Goal: Information Seeking & Learning: Learn about a topic

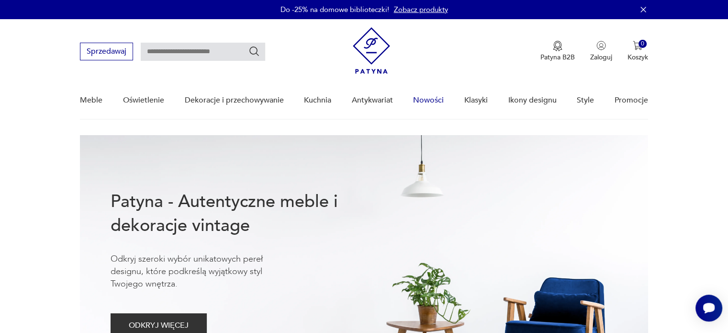
click at [419, 98] on link "Nowości" at bounding box center [428, 100] width 31 height 37
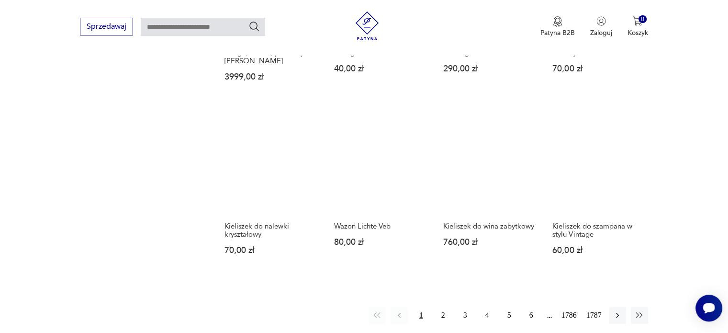
scroll to position [808, 0]
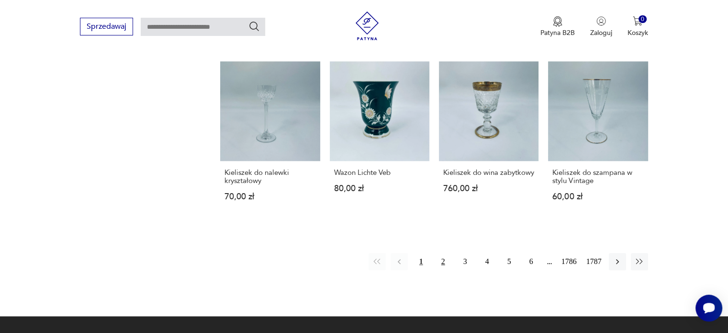
click at [444, 253] on button "2" at bounding box center [443, 261] width 17 height 17
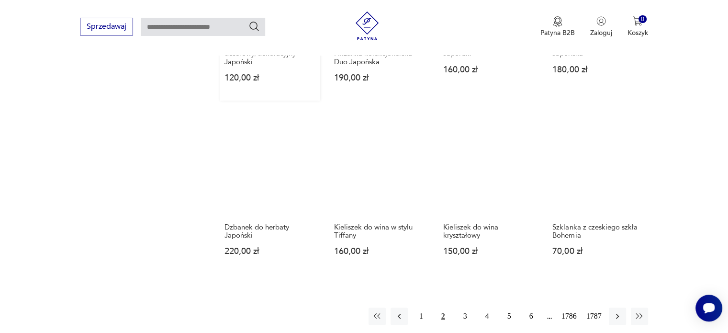
scroll to position [746, 0]
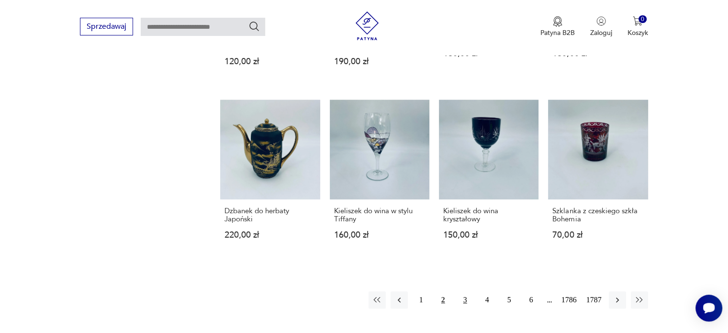
click at [465, 291] on button "3" at bounding box center [465, 299] width 17 height 17
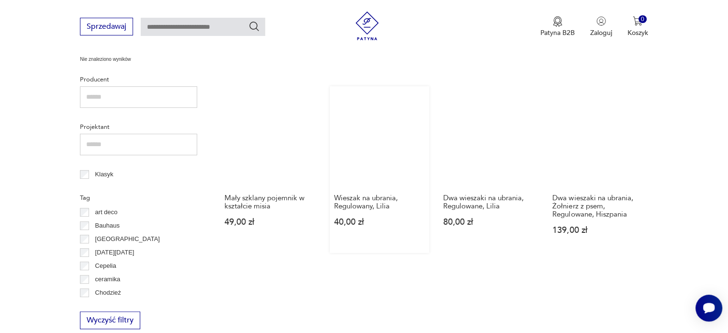
scroll to position [411, 0]
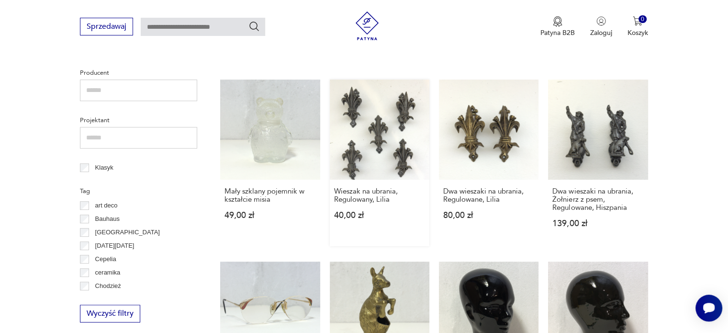
click at [385, 141] on link "Wieszak na ubrania, Regulowany, Lilia 40,00 zł" at bounding box center [380, 162] width 100 height 166
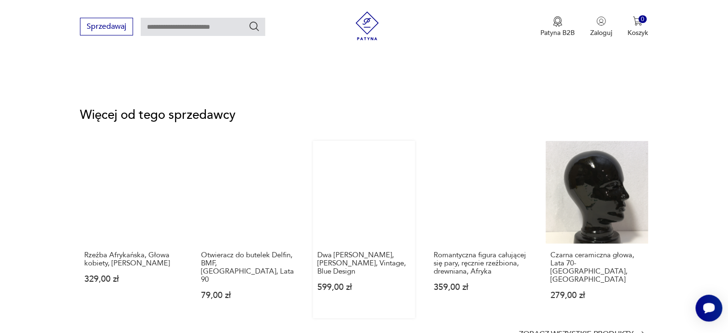
scroll to position [1149, 0]
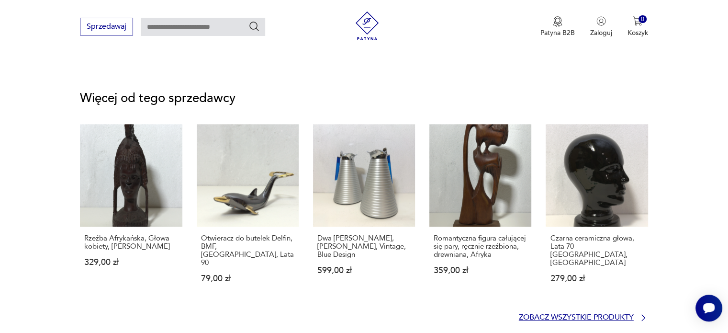
click at [600, 314] on p "Zobacz wszystkie produkty" at bounding box center [576, 317] width 115 height 6
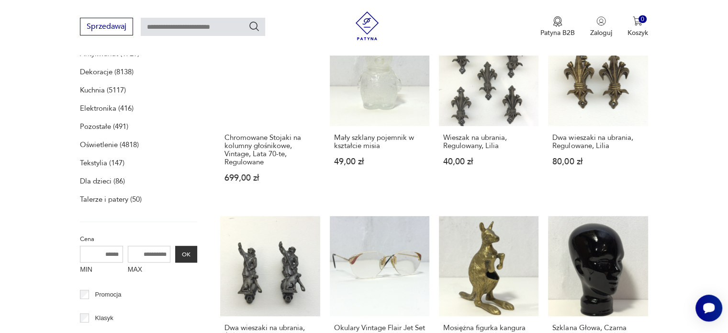
scroll to position [389, 0]
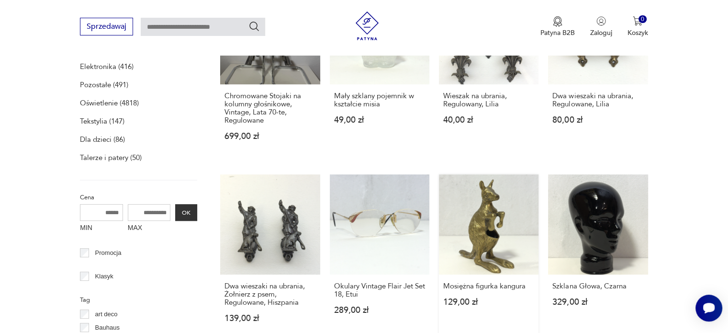
click at [486, 227] on link "Mosiężna figurka kangura 129,00 zł" at bounding box center [489, 257] width 100 height 166
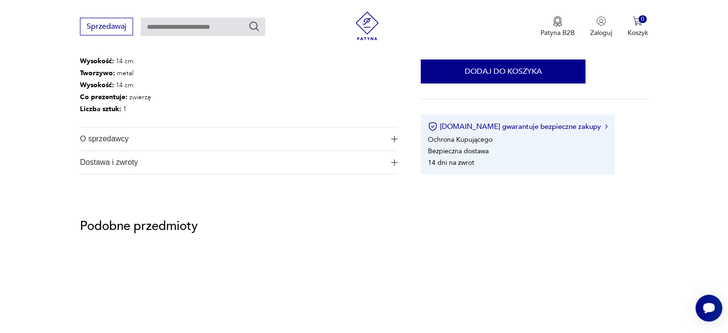
scroll to position [574, 0]
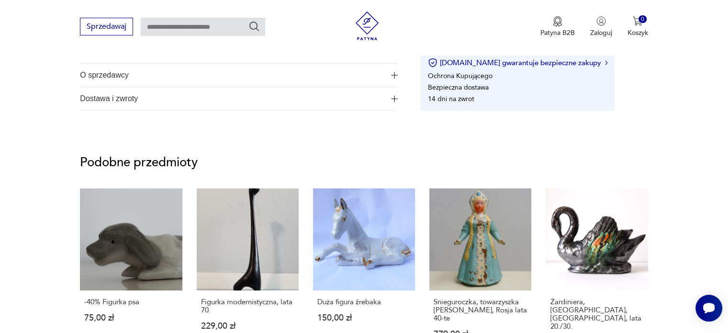
click at [393, 101] on img "button" at bounding box center [394, 98] width 7 height 7
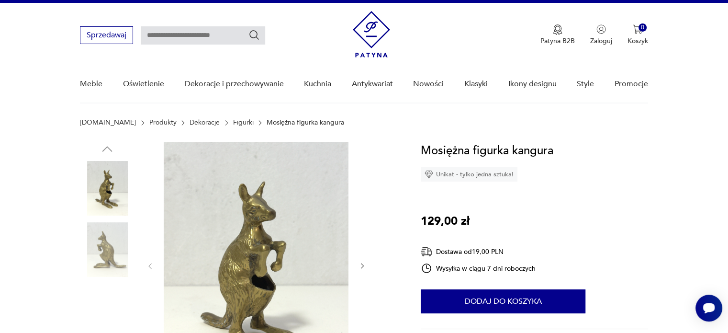
scroll to position [0, 0]
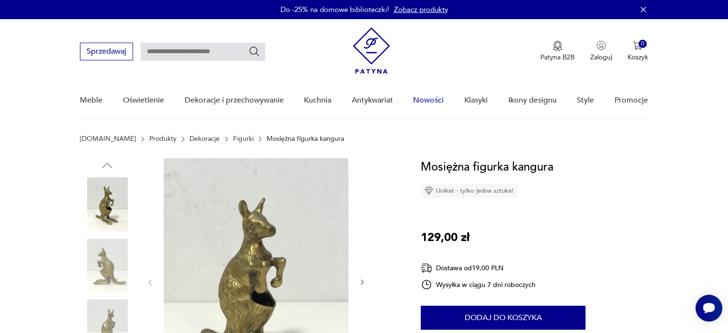
click at [436, 101] on link "Nowości" at bounding box center [428, 100] width 31 height 37
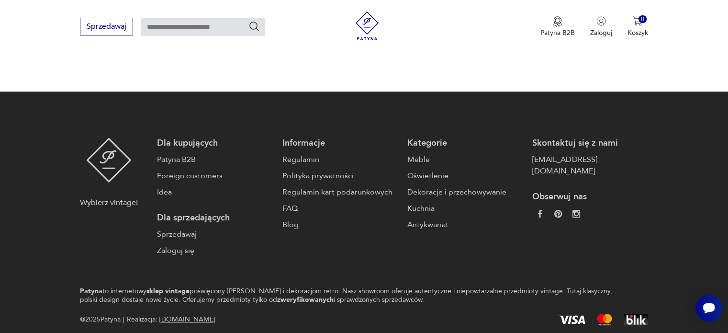
scroll to position [794, 0]
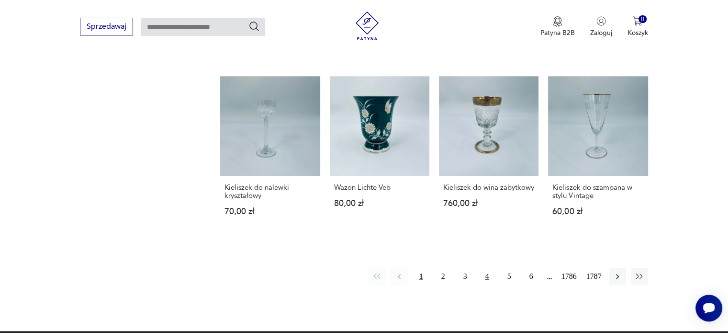
click at [487, 268] on button "4" at bounding box center [487, 276] width 17 height 17
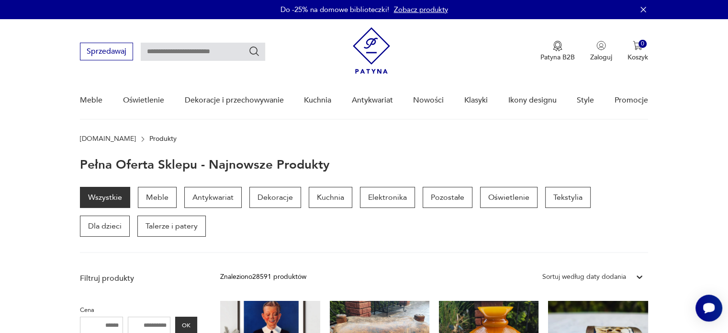
click at [201, 51] on input "text" at bounding box center [203, 52] width 124 height 18
type input "**********"
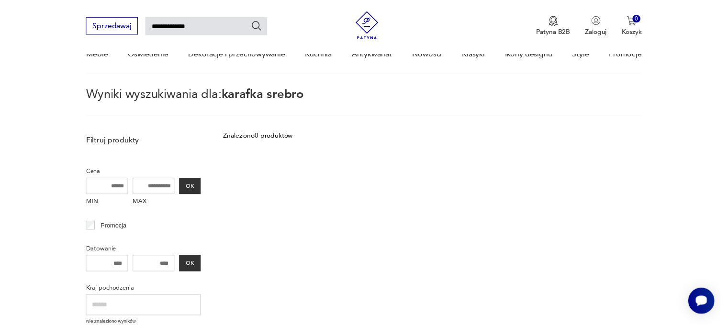
scroll to position [34, 0]
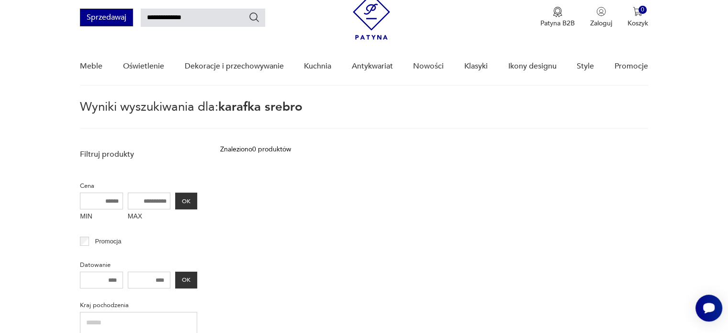
drag, startPoint x: 168, startPoint y: 21, endPoint x: 82, endPoint y: 20, distance: 85.7
click at [81, 21] on div "**********" at bounding box center [172, 18] width 185 height 18
type input "******"
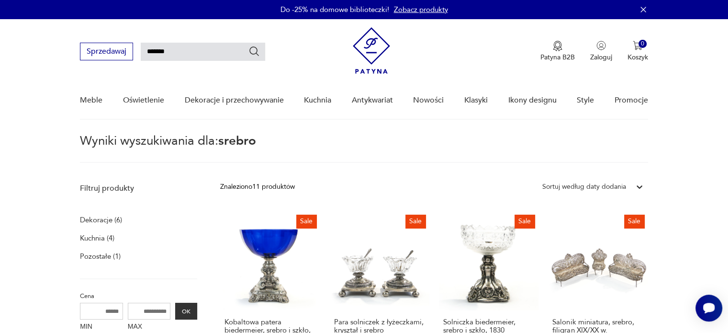
drag, startPoint x: 95, startPoint y: 43, endPoint x: 52, endPoint y: 34, distance: 44.5
click at [59, 35] on nav "Sprzedawaj ****** Patyna B2B Zaloguj 0 Koszyk Twój koszyk ( 0 ) Brak produktów …" at bounding box center [364, 69] width 728 height 101
type input "*******"
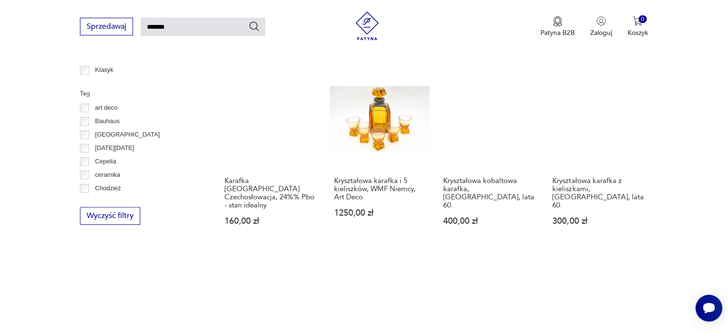
scroll to position [656, 0]
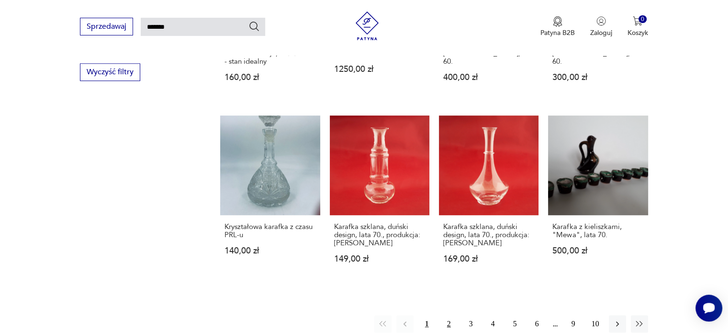
click at [447, 315] on button "2" at bounding box center [448, 323] width 17 height 17
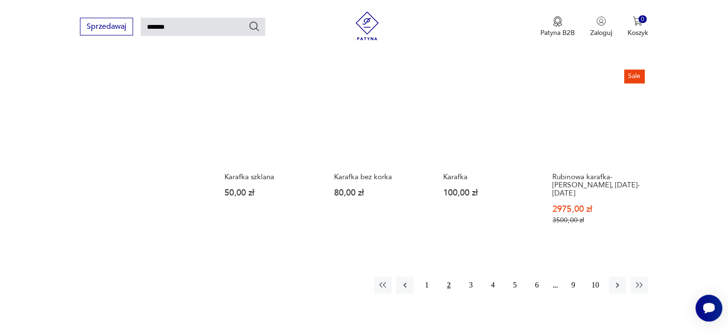
scroll to position [752, 0]
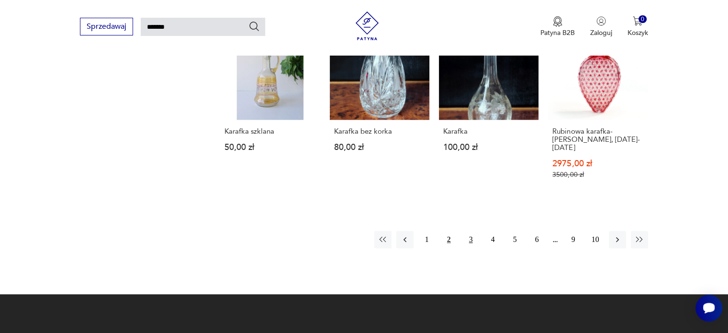
click at [473, 242] on button "3" at bounding box center [470, 239] width 17 height 17
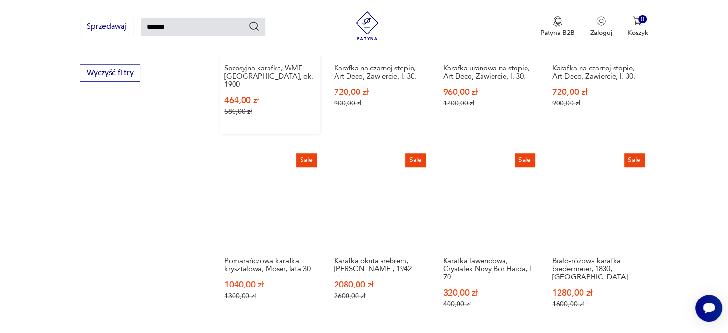
scroll to position [704, 0]
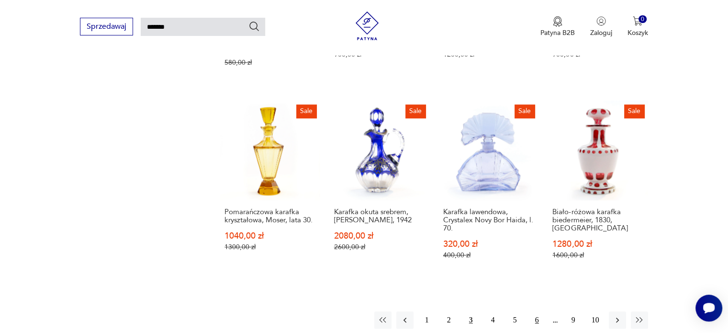
click at [534, 311] on button "6" at bounding box center [536, 319] width 17 height 17
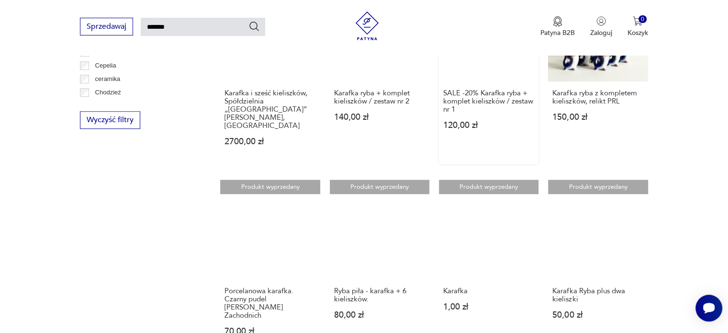
scroll to position [704, 0]
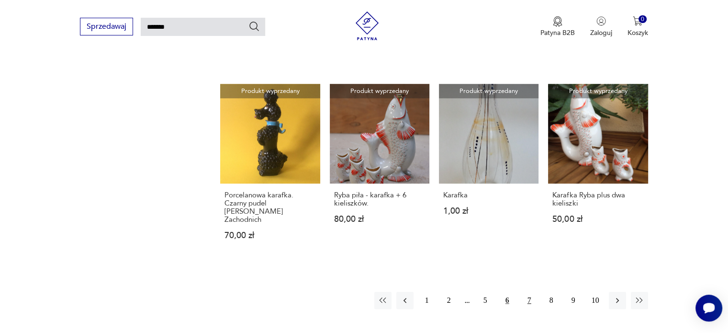
click at [525, 291] on button "7" at bounding box center [529, 299] width 17 height 17
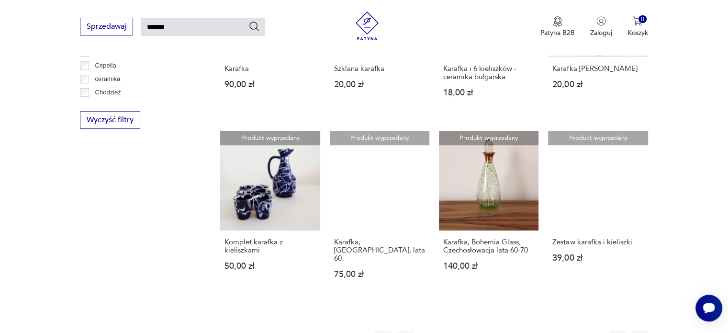
scroll to position [704, 0]
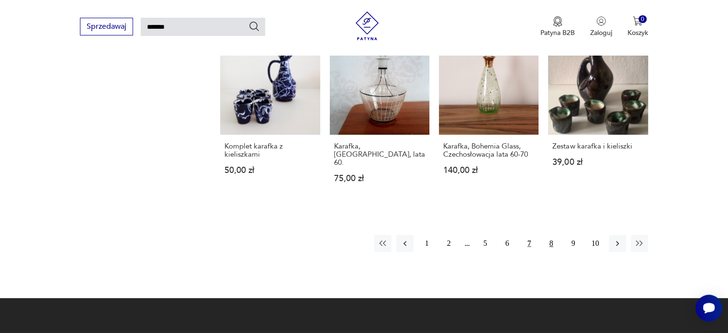
click at [552, 235] on button "8" at bounding box center [551, 243] width 17 height 17
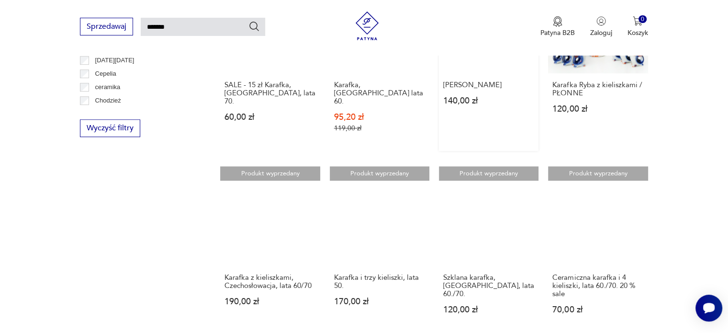
scroll to position [670, 0]
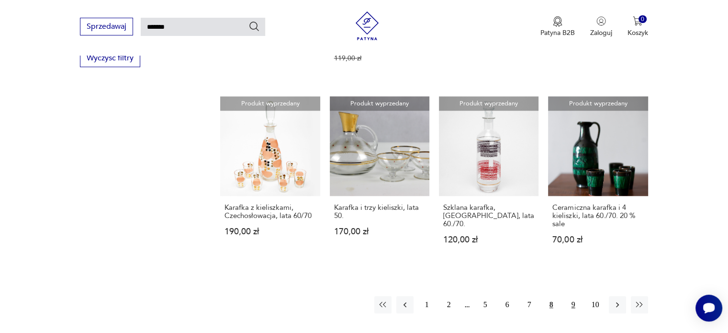
click at [576, 296] on button "9" at bounding box center [573, 304] width 17 height 17
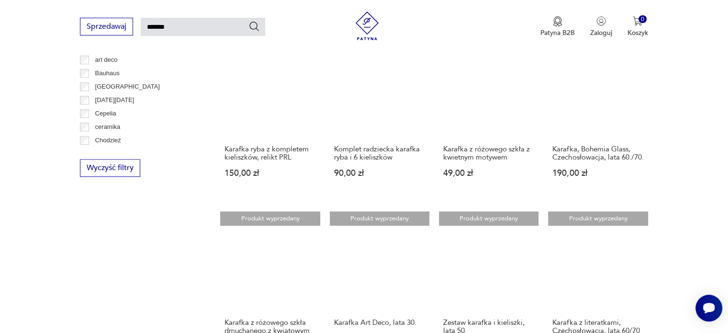
scroll to position [704, 0]
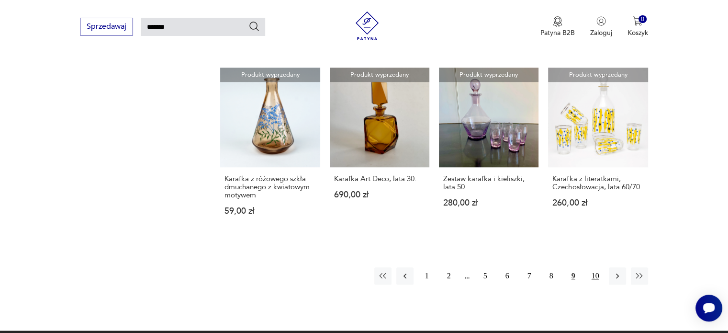
click at [595, 275] on button "10" at bounding box center [595, 275] width 17 height 17
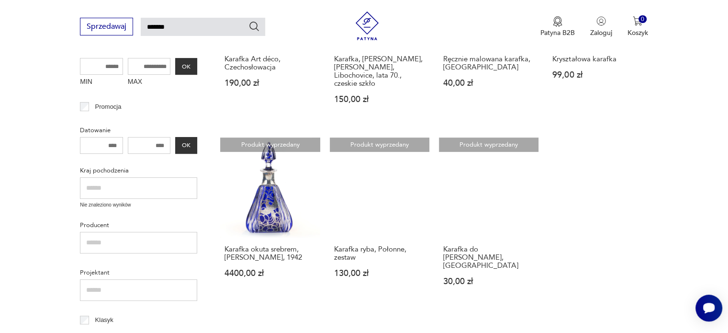
scroll to position [273, 0]
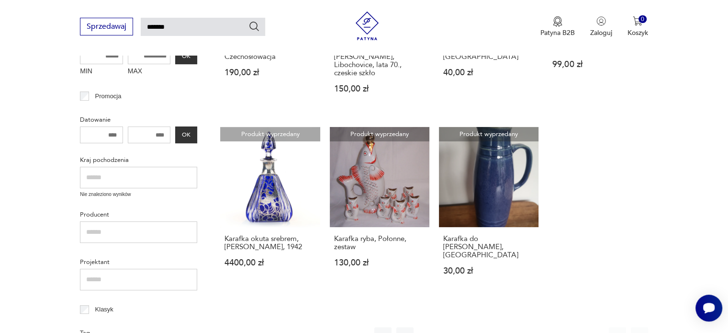
click at [572, 327] on button "9" at bounding box center [573, 335] width 17 height 17
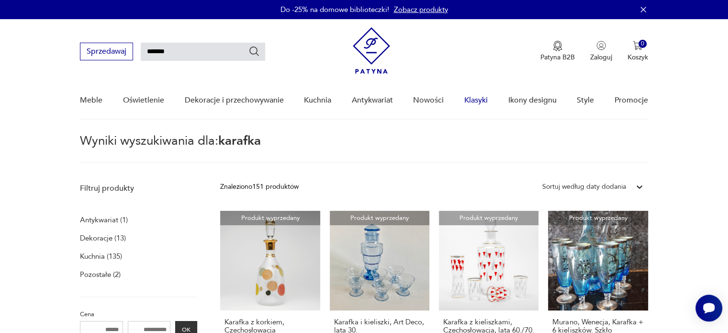
click at [470, 100] on link "Klasyki" at bounding box center [475, 100] width 23 height 37
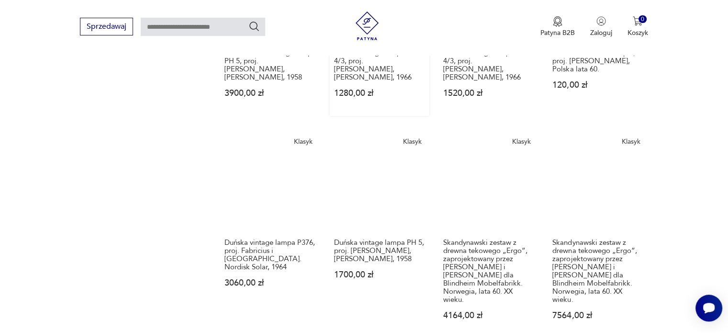
scroll to position [704, 0]
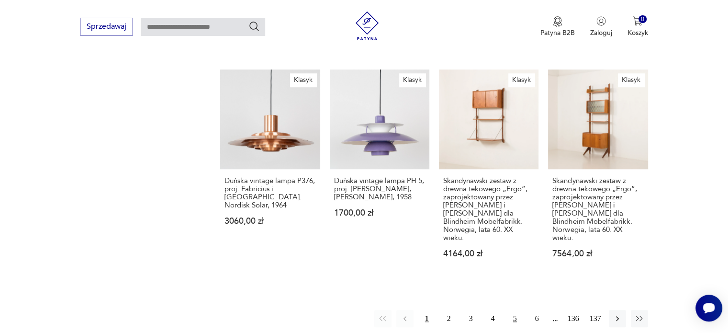
click at [515, 310] on button "5" at bounding box center [514, 318] width 17 height 17
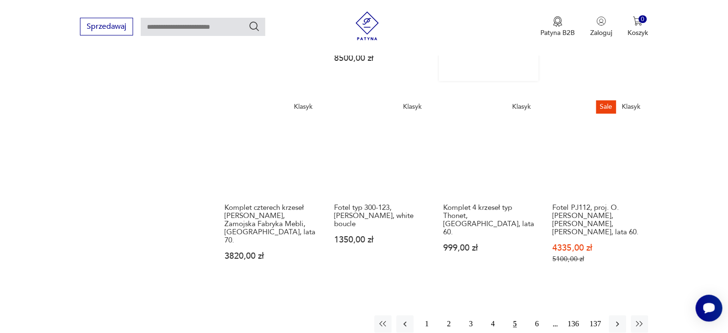
scroll to position [754, 0]
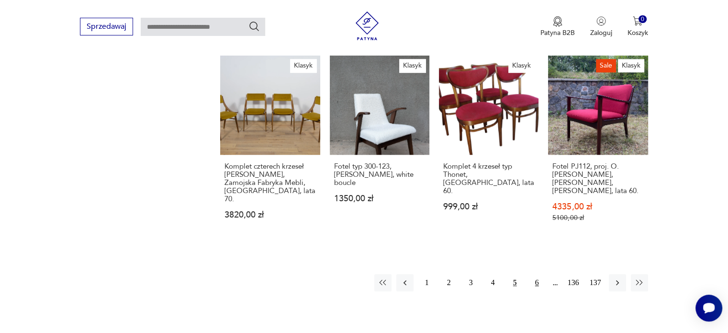
click at [538, 274] on button "6" at bounding box center [536, 282] width 17 height 17
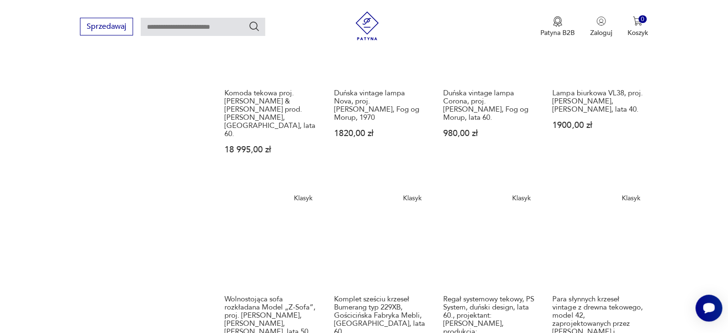
scroll to position [754, 0]
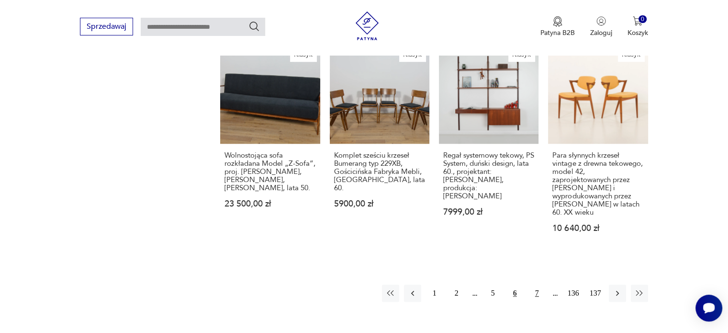
click at [537, 284] on button "7" at bounding box center [536, 292] width 17 height 17
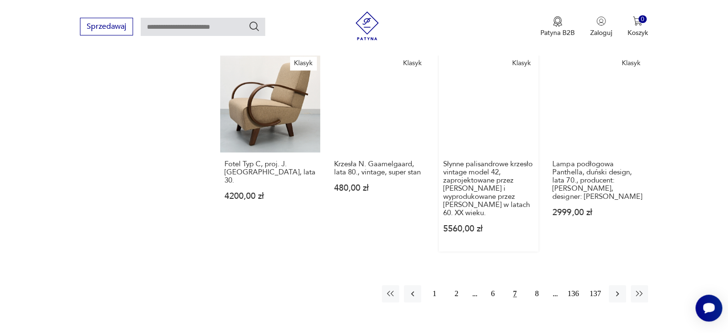
scroll to position [754, 0]
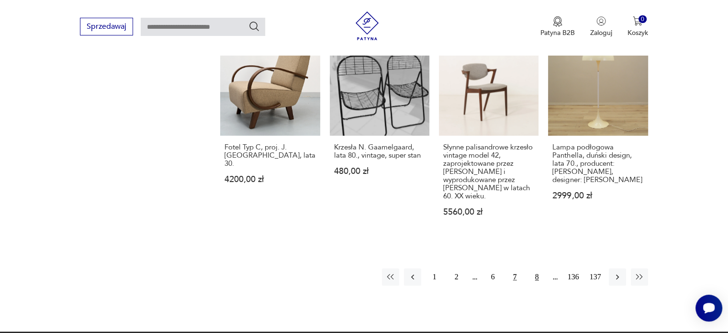
click at [535, 268] on button "8" at bounding box center [536, 276] width 17 height 17
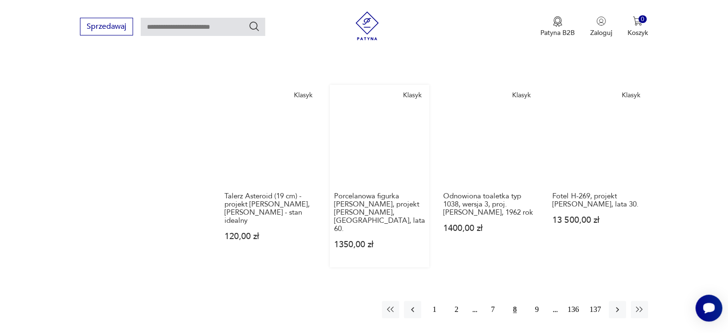
scroll to position [802, 0]
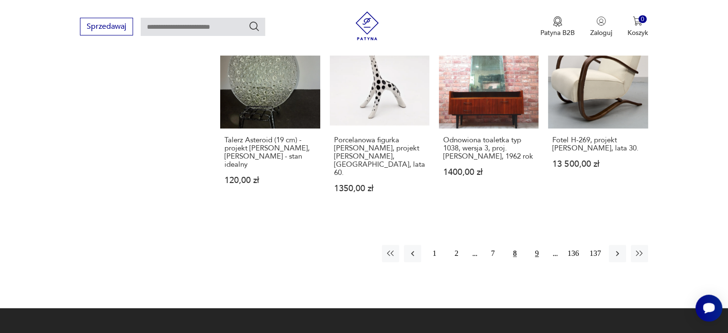
click at [538, 245] on button "9" at bounding box center [536, 253] width 17 height 17
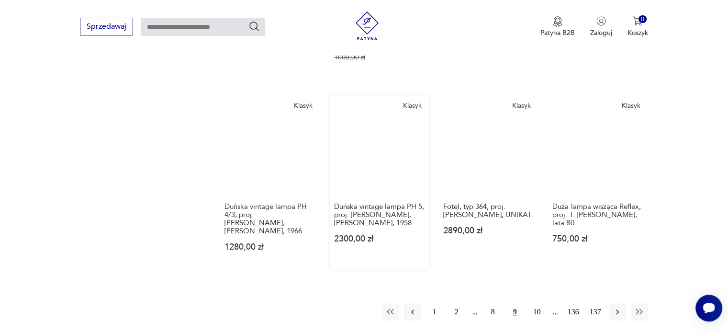
scroll to position [802, 0]
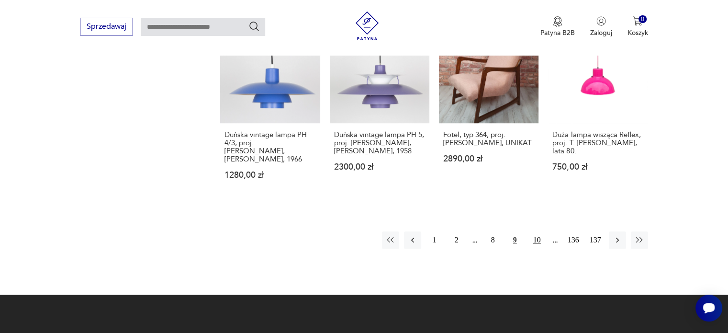
click at [537, 231] on button "10" at bounding box center [536, 239] width 17 height 17
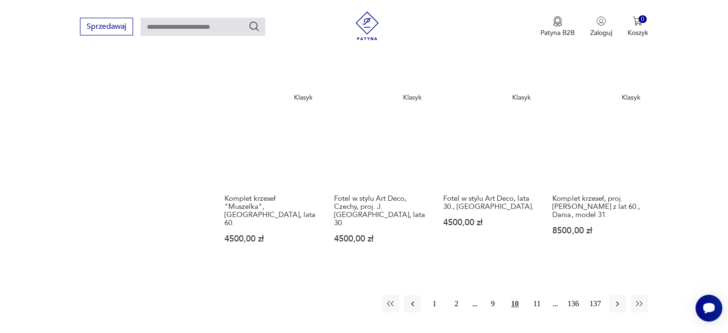
scroll to position [802, 0]
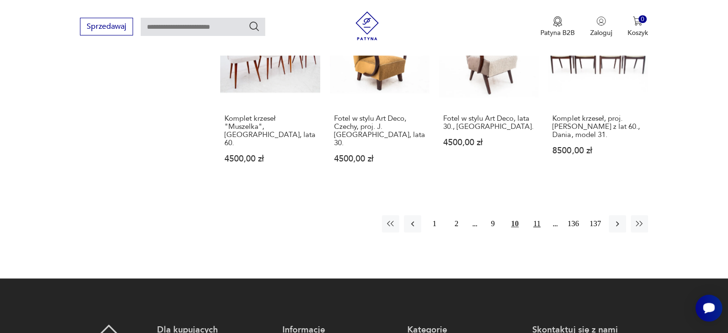
click at [534, 215] on button "11" at bounding box center [536, 223] width 17 height 17
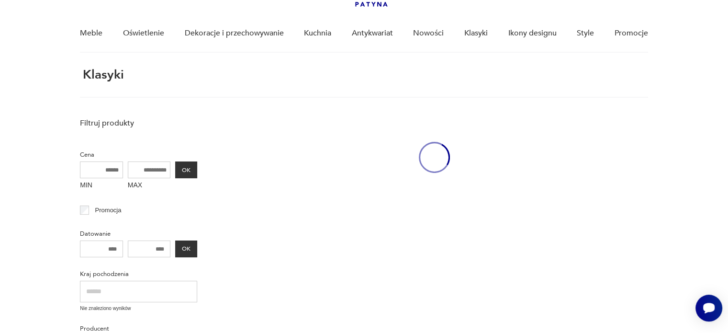
scroll to position [36, 0]
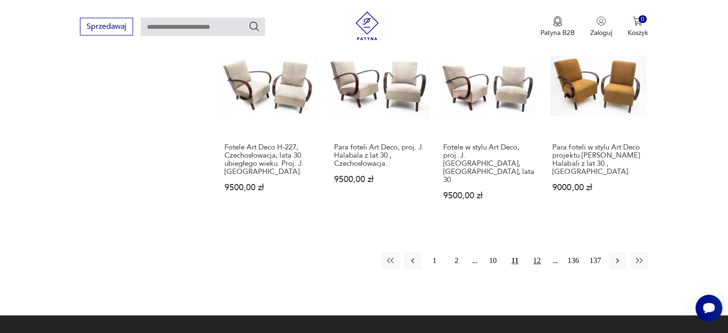
click at [536, 252] on button "12" at bounding box center [536, 260] width 17 height 17
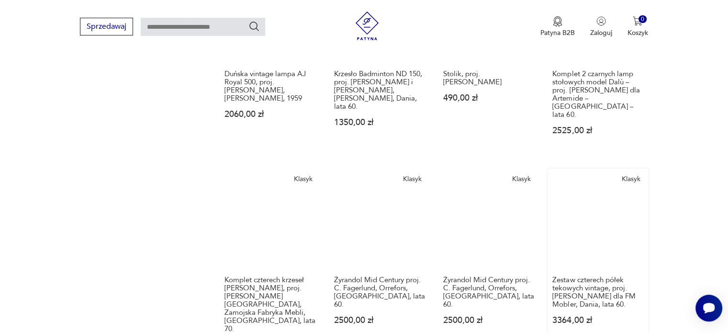
scroll to position [706, 0]
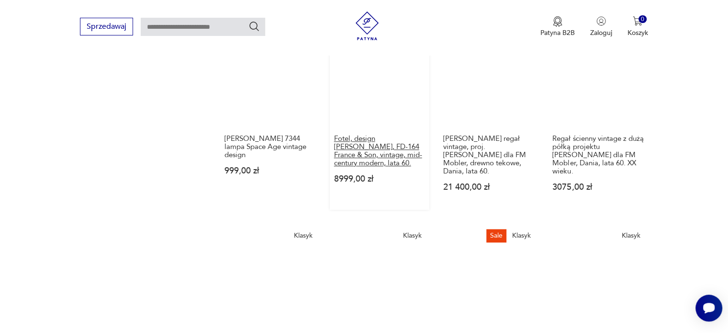
scroll to position [706, 0]
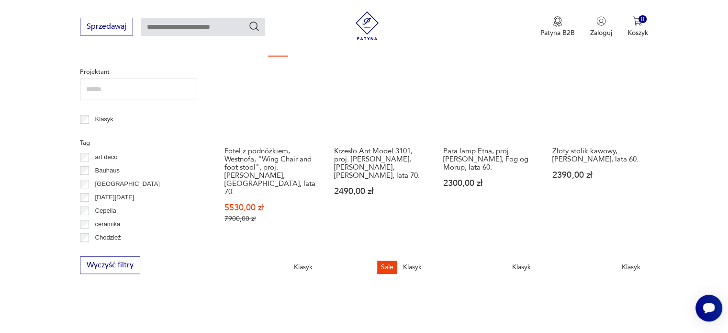
scroll to position [323, 0]
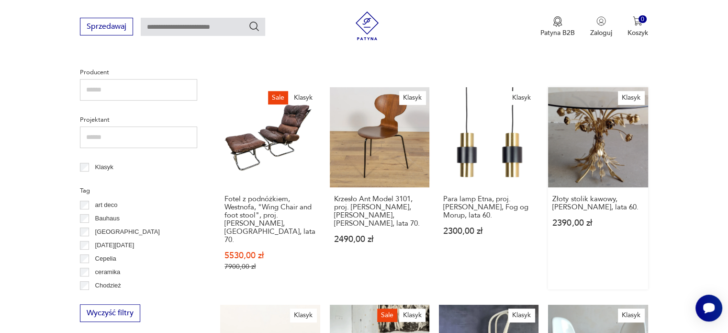
click at [611, 145] on link "Klasyk Złoty stolik kawowy, H. Kögl, lata 60. 2390,00 zł" at bounding box center [598, 187] width 100 height 201
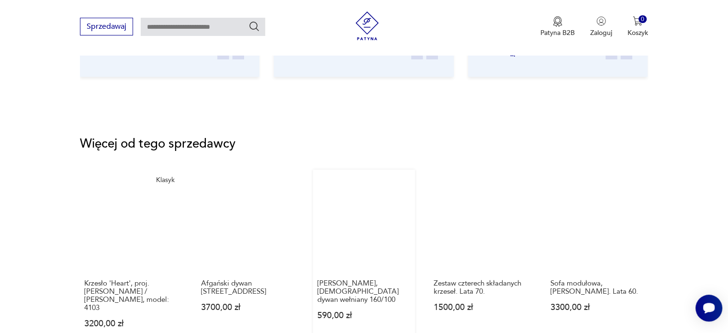
scroll to position [1292, 0]
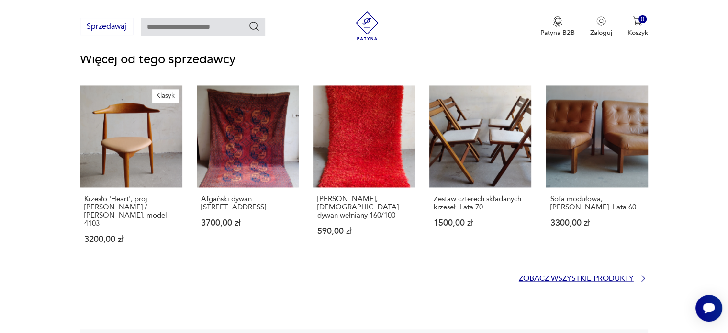
click at [586, 275] on p "Zobacz wszystkie produkty" at bounding box center [576, 278] width 115 height 6
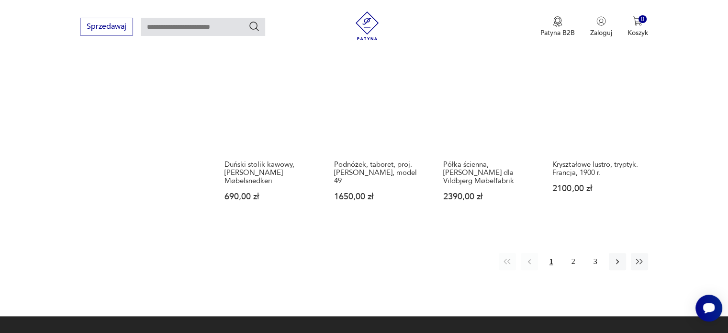
scroll to position [915, 0]
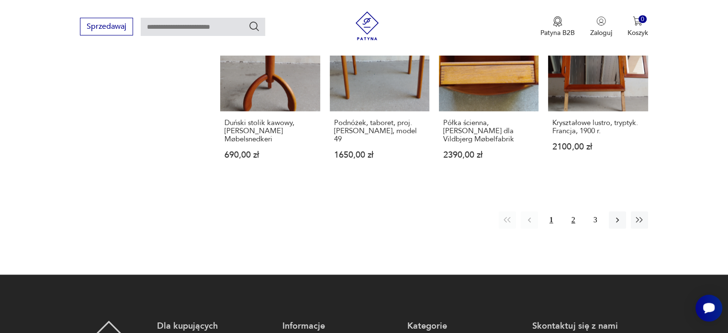
click at [572, 211] on button "2" at bounding box center [573, 219] width 17 height 17
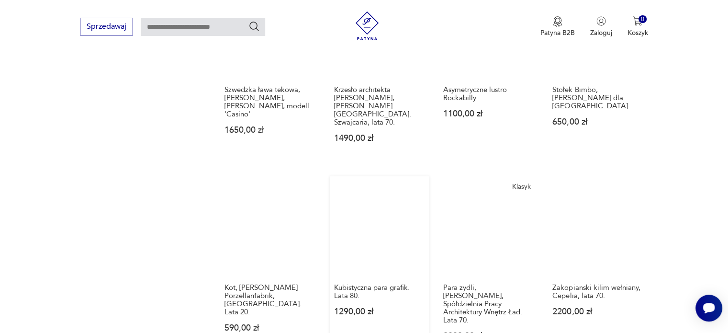
scroll to position [819, 0]
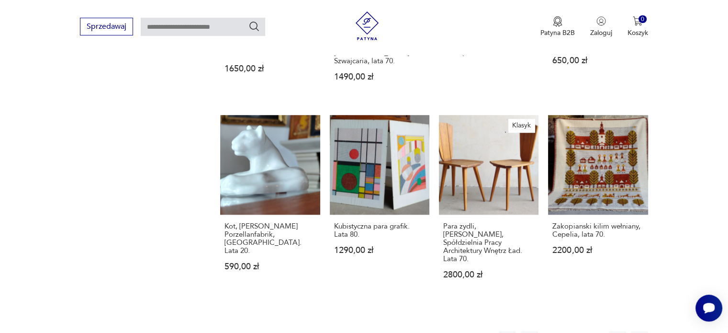
click at [595, 331] on button "3" at bounding box center [595, 339] width 17 height 17
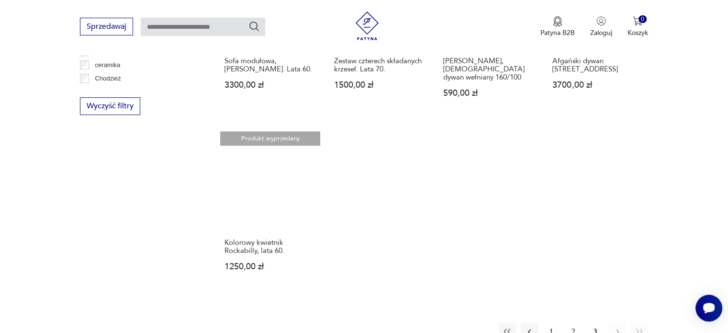
scroll to position [772, 0]
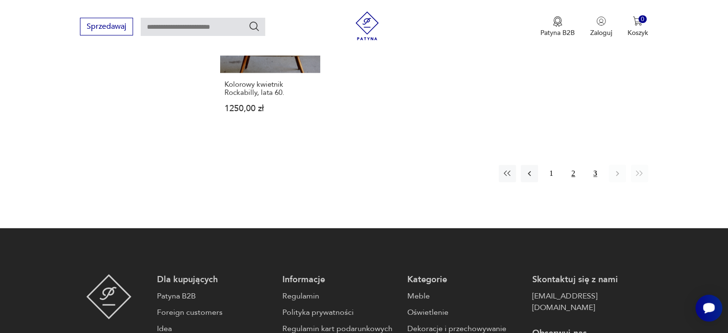
click at [571, 165] on button "2" at bounding box center [573, 173] width 17 height 17
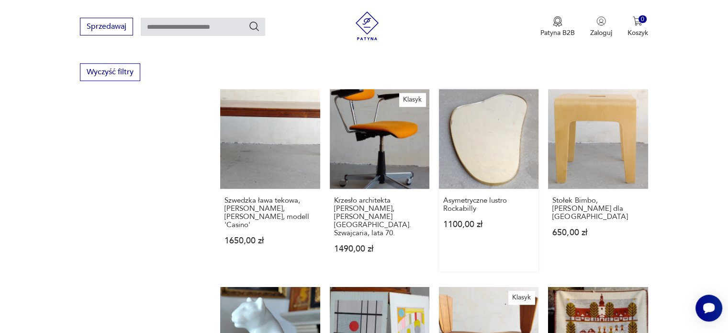
scroll to position [724, 0]
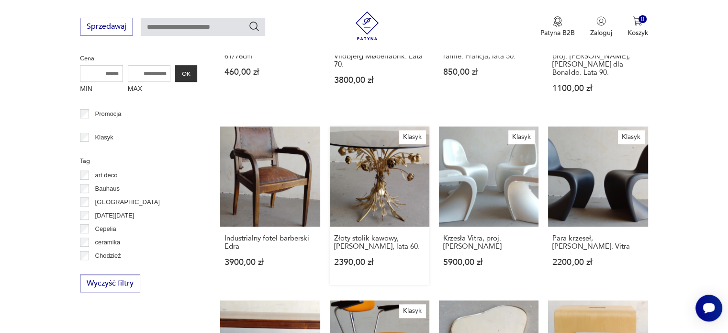
click at [378, 158] on link "Klasyk Złoty stolik kawowy, H. Kögl, lata 60. 2390,00 zł" at bounding box center [380, 205] width 100 height 158
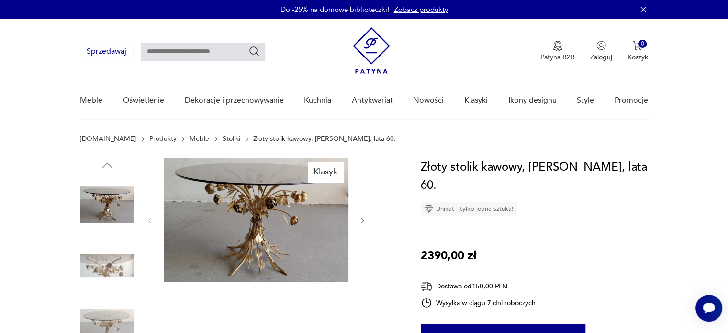
click at [249, 220] on img at bounding box center [256, 219] width 185 height 123
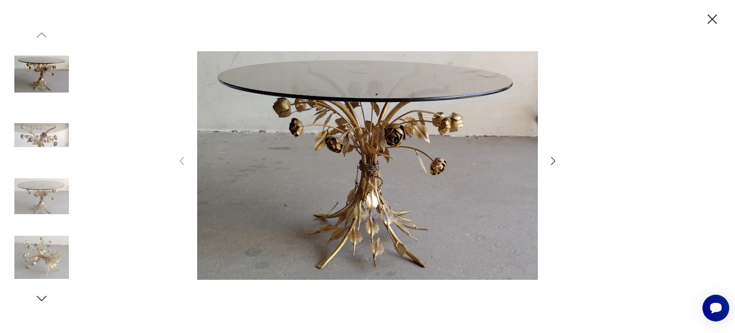
click at [555, 159] on icon "button" at bounding box center [553, 160] width 11 height 11
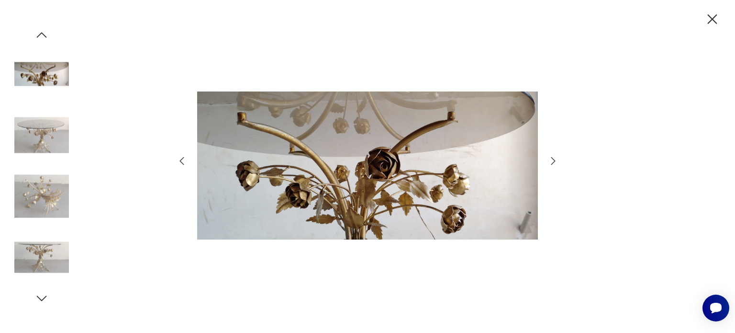
click at [556, 159] on icon "button" at bounding box center [553, 160] width 11 height 11
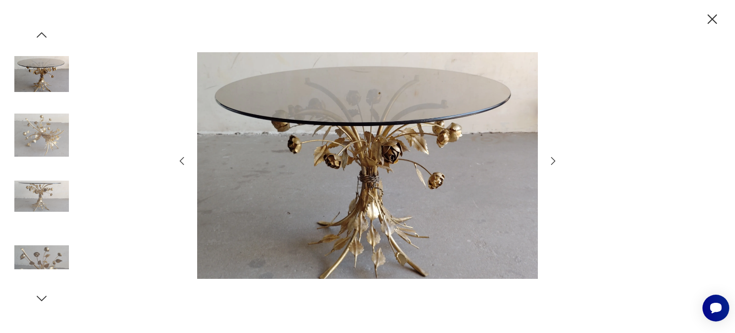
click at [556, 160] on icon "button" at bounding box center [553, 160] width 11 height 11
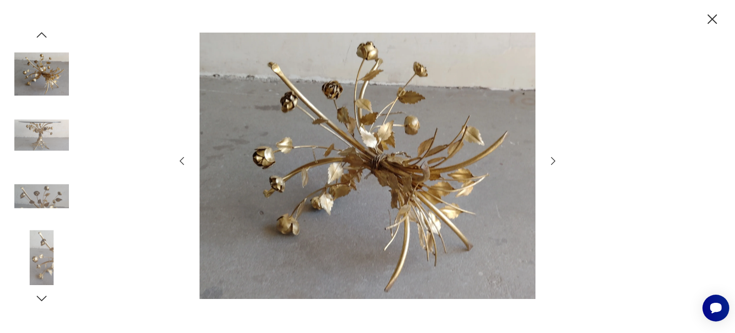
click at [556, 160] on icon "button" at bounding box center [553, 160] width 11 height 11
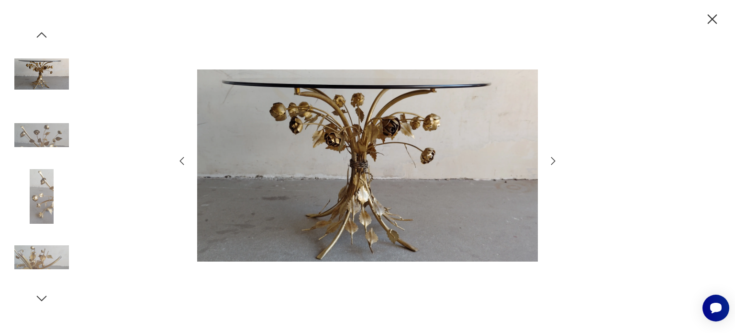
click at [556, 160] on icon "button" at bounding box center [553, 160] width 11 height 11
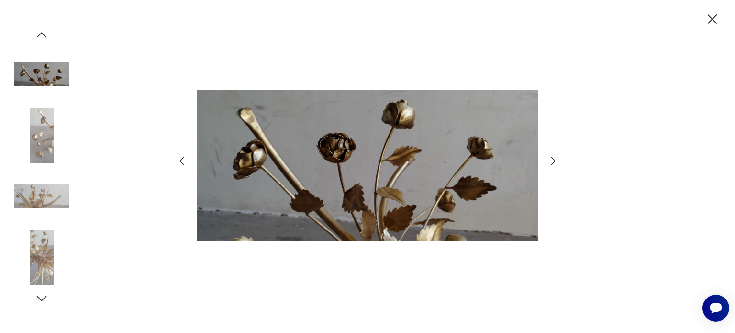
click at [556, 160] on icon "button" at bounding box center [553, 160] width 11 height 11
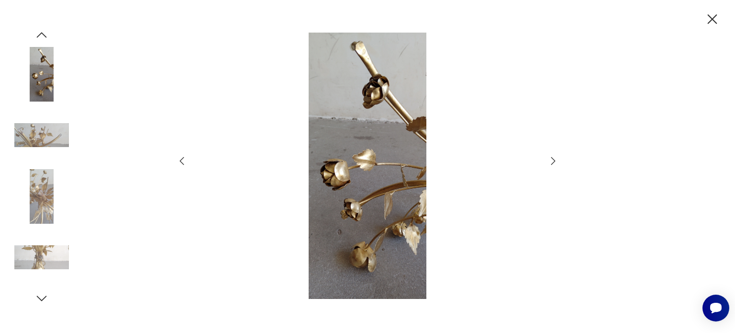
click at [556, 160] on icon "button" at bounding box center [553, 160] width 11 height 11
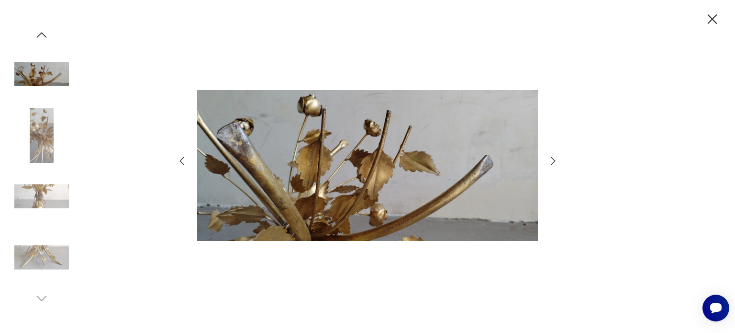
click at [556, 160] on icon "button" at bounding box center [553, 160] width 11 height 11
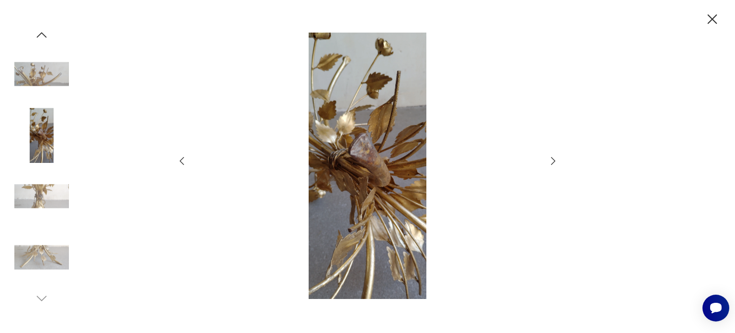
click at [557, 160] on icon "button" at bounding box center [553, 160] width 11 height 11
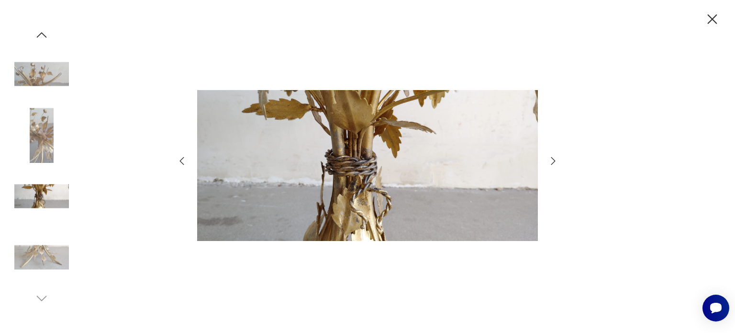
click at [557, 160] on icon "button" at bounding box center [553, 160] width 11 height 11
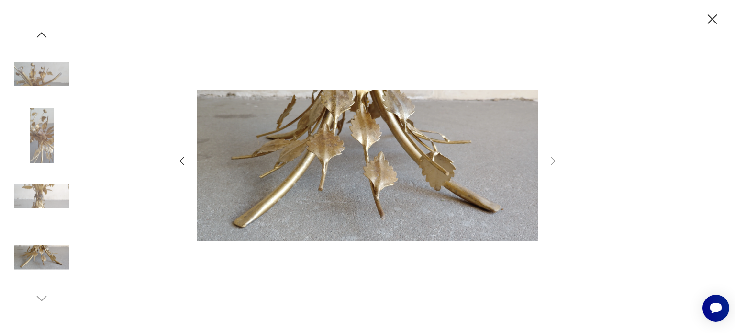
click at [568, 145] on div at bounding box center [367, 166] width 735 height 333
click at [712, 19] on icon "button" at bounding box center [713, 19] width 10 height 10
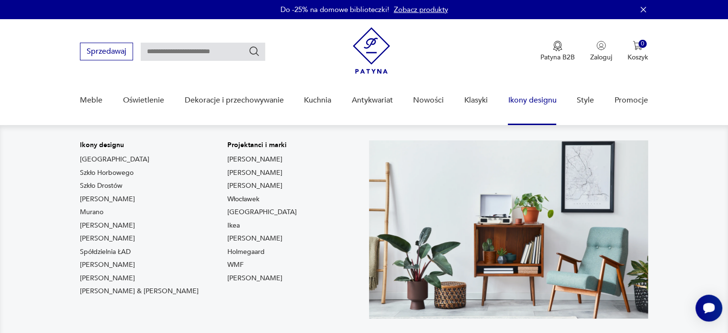
click at [534, 100] on link "Ikony designu" at bounding box center [532, 100] width 48 height 37
click at [521, 98] on link "Ikony designu" at bounding box center [532, 100] width 48 height 37
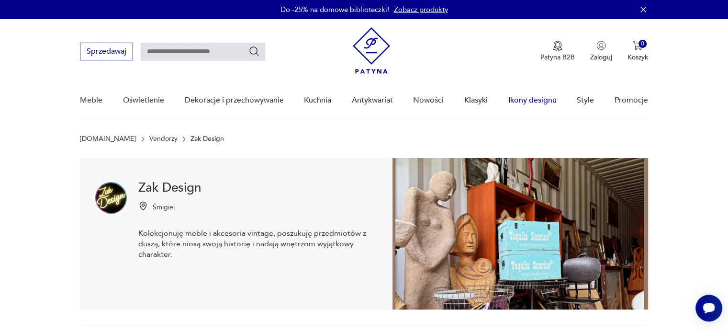
click at [523, 97] on link "Ikony designu" at bounding box center [532, 100] width 48 height 37
click at [478, 96] on link "Klasyki" at bounding box center [475, 100] width 23 height 37
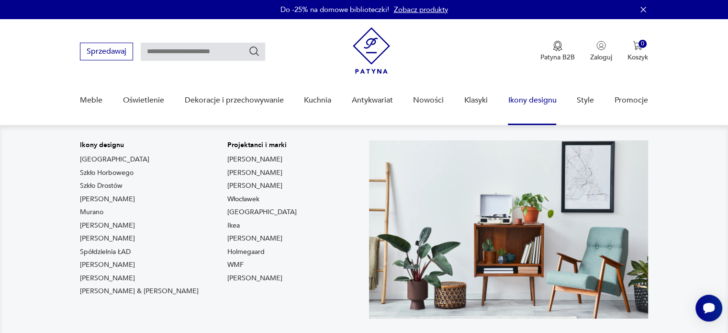
click at [526, 100] on link "Ikony designu" at bounding box center [532, 100] width 48 height 37
